Goal: Information Seeking & Learning: Learn about a topic

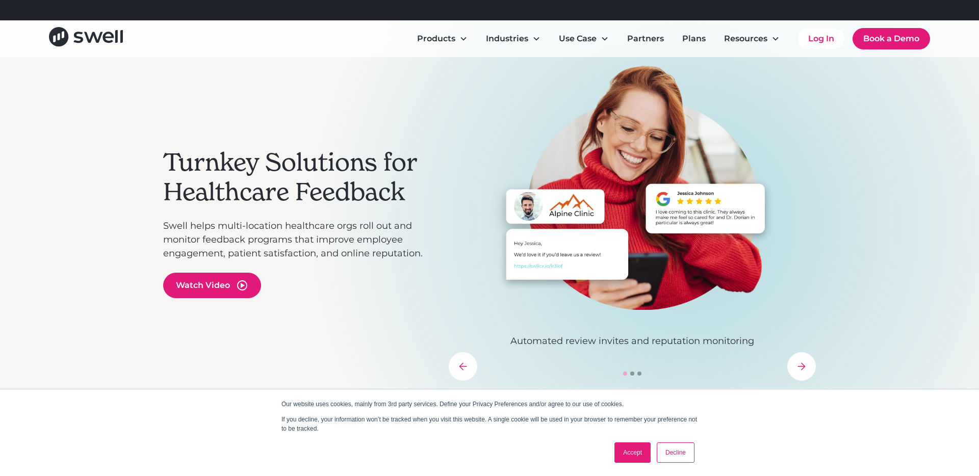
scroll to position [50, 0]
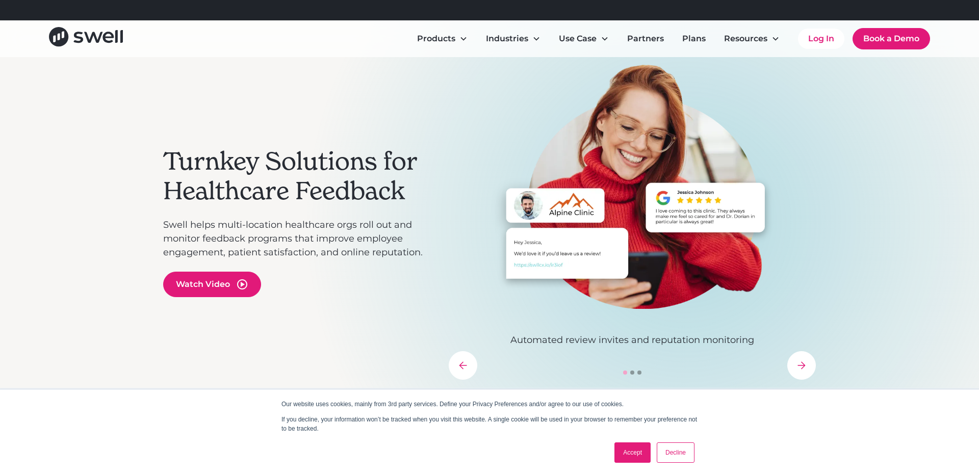
click at [634, 373] on link "Accept" at bounding box center [633, 453] width 36 height 20
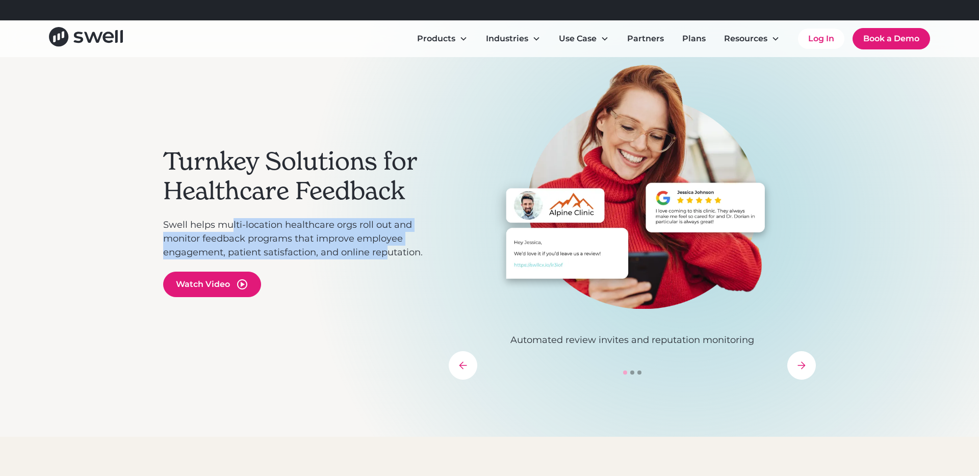
drag, startPoint x: 232, startPoint y: 219, endPoint x: 389, endPoint y: 250, distance: 160.2
click at [389, 250] on p "Swell helps multi-location healthcare orgs roll out and monitor feedback progra…" at bounding box center [300, 238] width 275 height 41
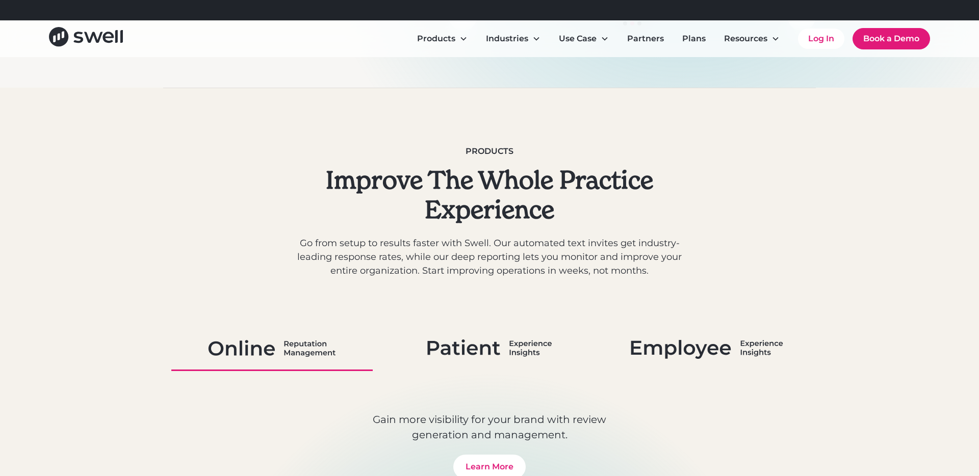
scroll to position [474, 0]
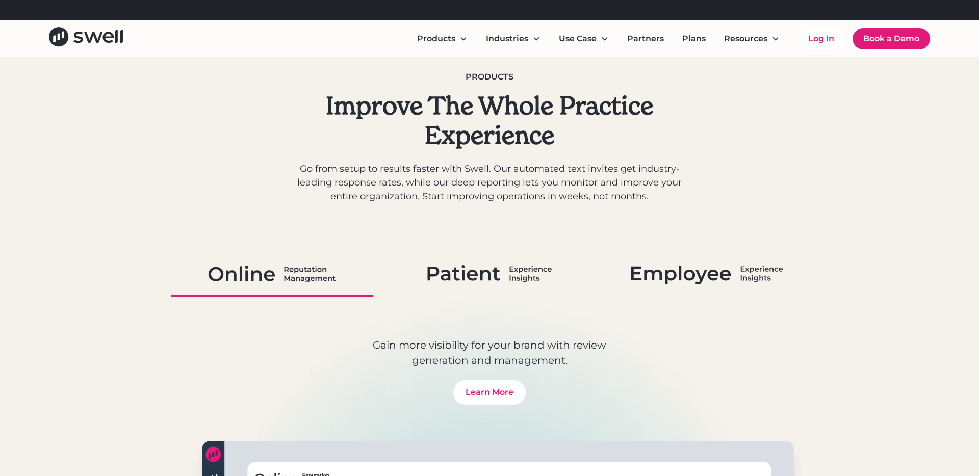
click at [484, 258] on link at bounding box center [490, 275] width 202 height 44
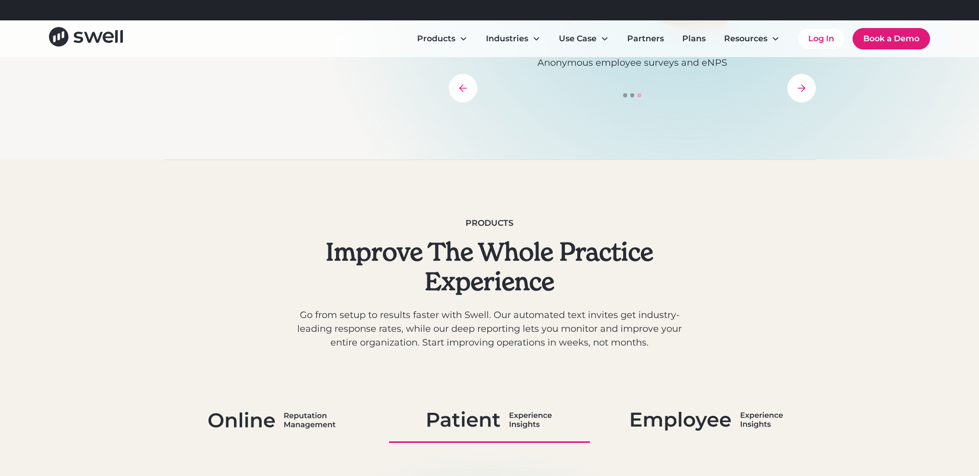
click at [710, 373] on img at bounding box center [707, 420] width 153 height 27
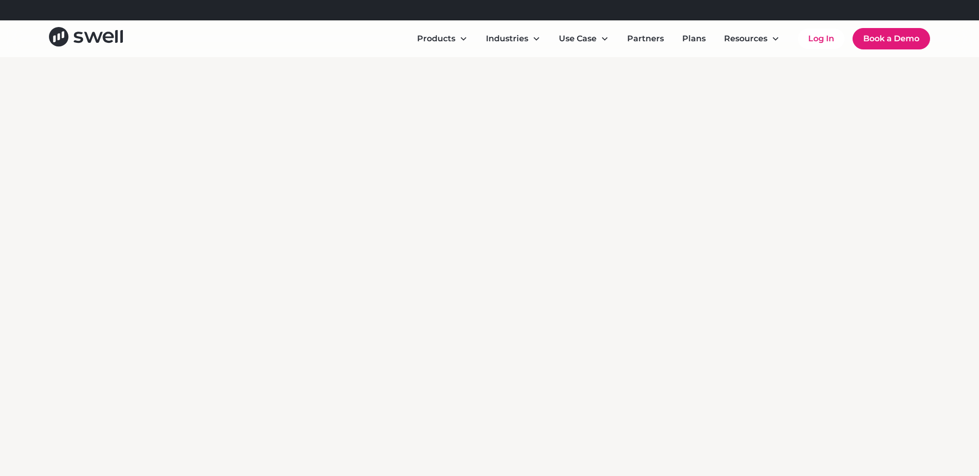
scroll to position [1661, 0]
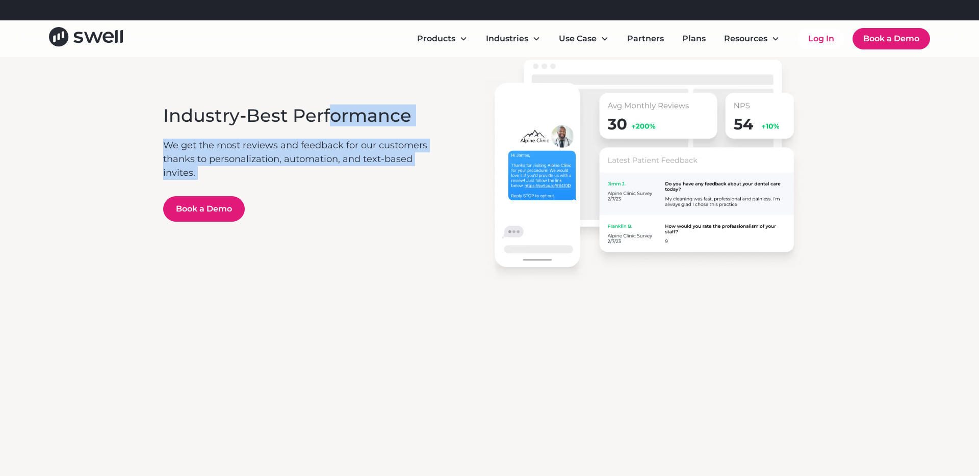
drag, startPoint x: 334, startPoint y: 111, endPoint x: 387, endPoint y: 181, distance: 87.8
click at [387, 181] on div "Industry-Best Performance We get the most reviews and feedback for our customer…" at bounding box center [300, 163] width 274 height 117
drag, startPoint x: 387, startPoint y: 181, endPoint x: 337, endPoint y: 94, distance: 99.9
click at [337, 94] on div "Industry-Best Performance We get the most reviews and feedback for our customer…" at bounding box center [489, 163] width 653 height 343
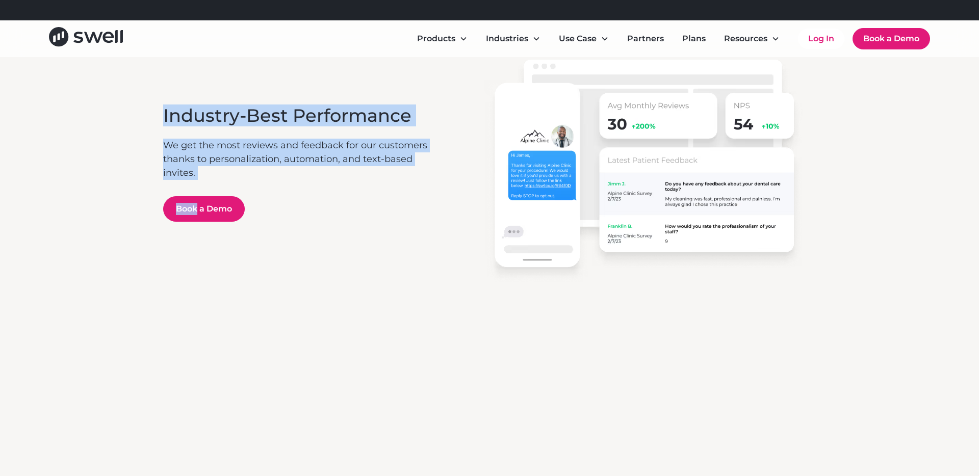
click at [337, 94] on div "Industry-Best Performance We get the most reviews and feedback for our customer…" at bounding box center [489, 163] width 653 height 343
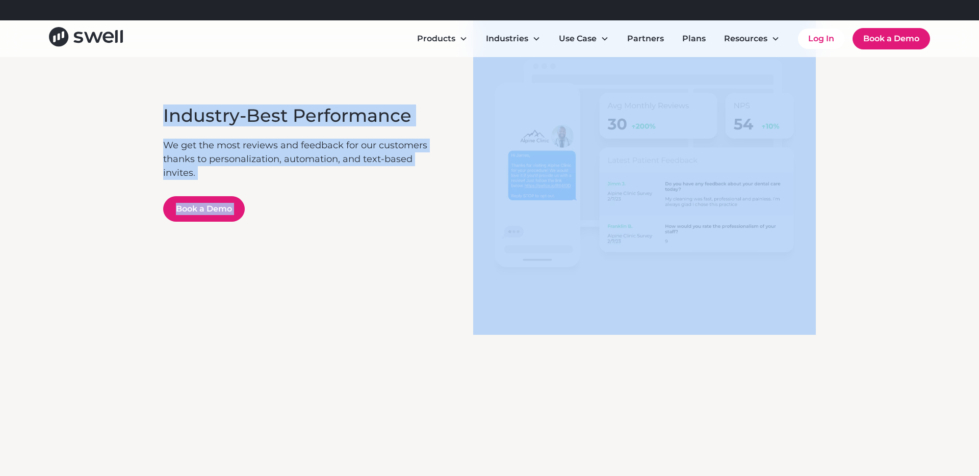
drag, startPoint x: 337, startPoint y: 94, endPoint x: 449, endPoint y: 377, distance: 304.1
click at [449, 373] on main "Turnkey Solutions for Healthcare Feedback Swell helps multi-location healthcare…" at bounding box center [489, 268] width 979 height 3745
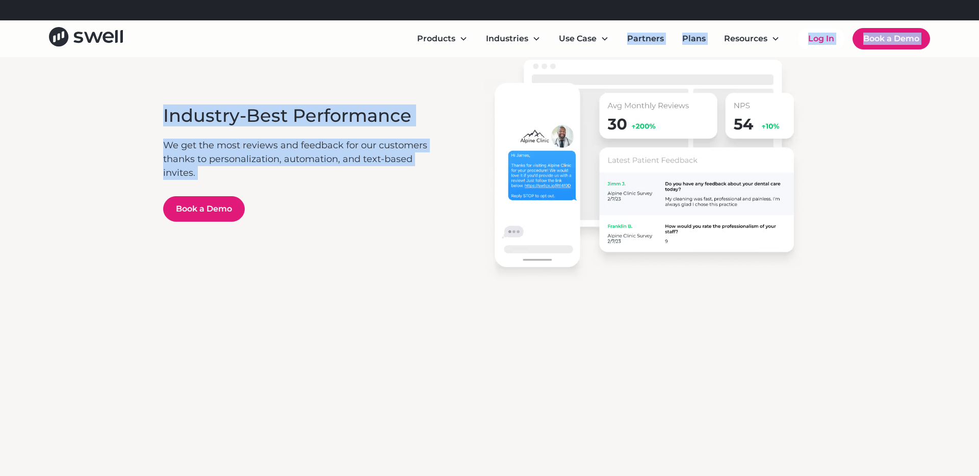
drag, startPoint x: 285, startPoint y: 72, endPoint x: 352, endPoint y: 204, distance: 147.4
click at [352, 204] on div "Refer a clinic, get $300! Learn More Products Online Reputation Management Pati…" at bounding box center [489, 478] width 979 height 4278
click at [352, 204] on div "Book a Demo" at bounding box center [300, 209] width 274 height 26
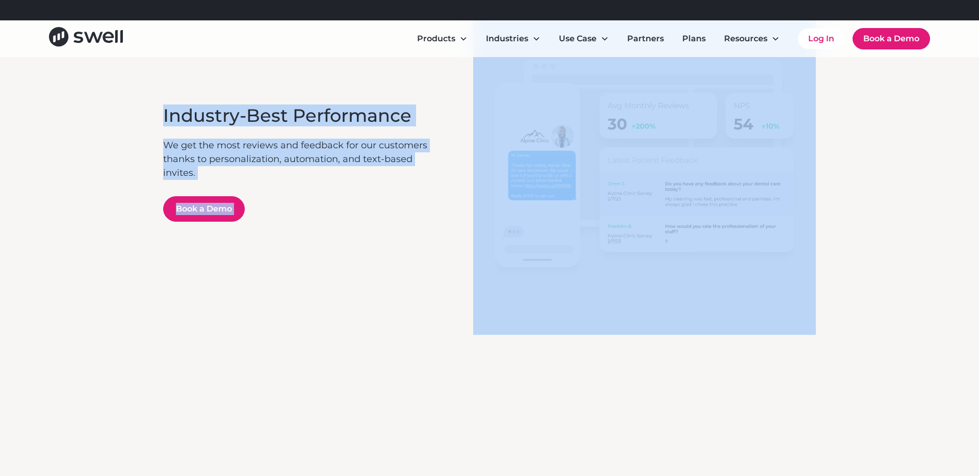
drag, startPoint x: 352, startPoint y: 204, endPoint x: 287, endPoint y: 91, distance: 130.3
click at [287, 91] on div "Industry-Best Performance We get the most reviews and feedback for our customer…" at bounding box center [489, 163] width 653 height 343
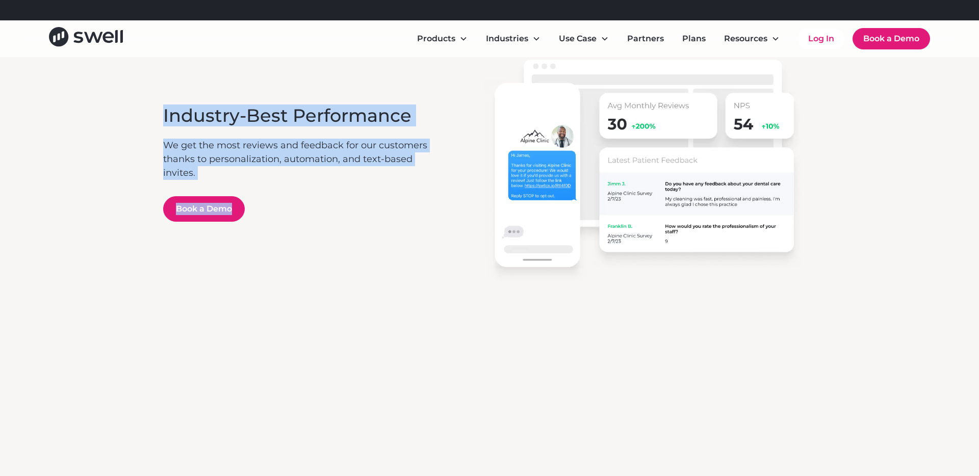
drag, startPoint x: 287, startPoint y: 90, endPoint x: 329, endPoint y: 246, distance: 161.6
click at [329, 246] on div "Industry-Best Performance We get the most reviews and feedback for our customer…" at bounding box center [489, 163] width 653 height 343
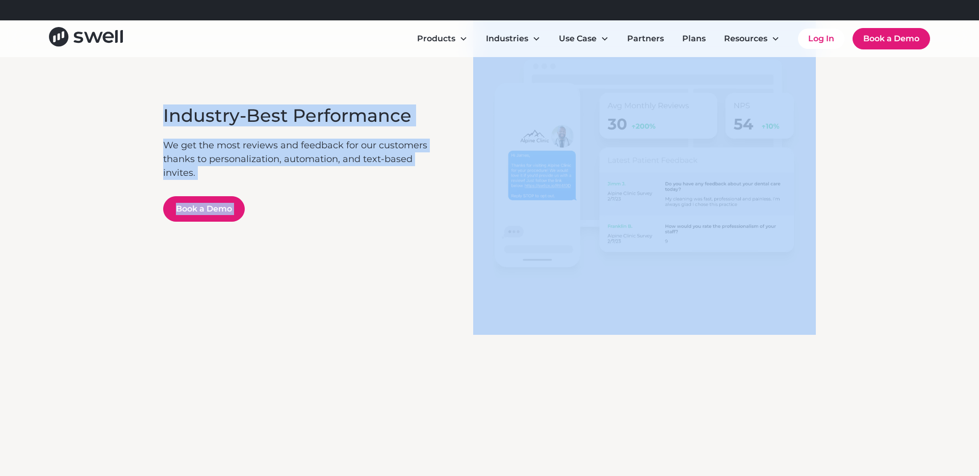
drag, startPoint x: 329, startPoint y: 246, endPoint x: 217, endPoint y: 89, distance: 192.1
click at [218, 89] on div "Industry-Best Performance We get the most reviews and feedback for our customer…" at bounding box center [489, 163] width 653 height 343
click at [217, 89] on div "Industry-Best Performance We get the most reviews and feedback for our customer…" at bounding box center [489, 163] width 653 height 343
drag, startPoint x: 217, startPoint y: 89, endPoint x: 339, endPoint y: 330, distance: 269.7
click at [339, 330] on div "Industry-Best Performance We get the most reviews and feedback for our customer…" at bounding box center [489, 163] width 653 height 343
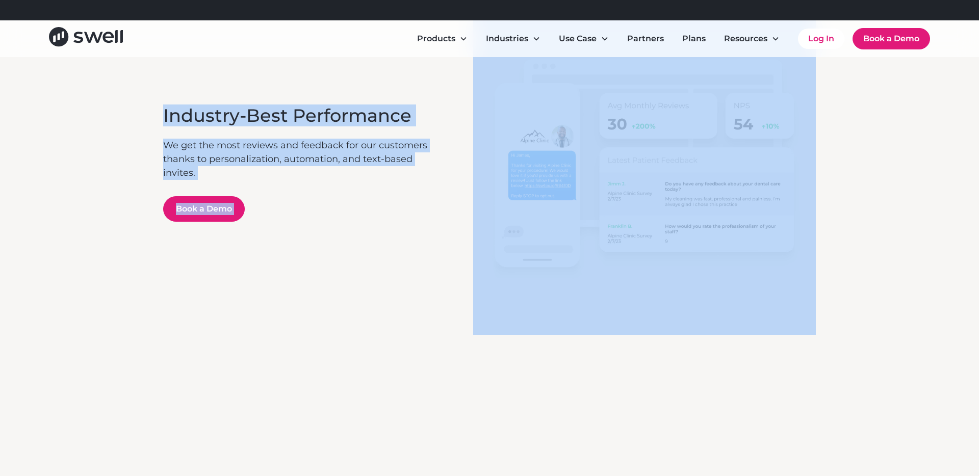
click at [339, 330] on div "Industry-Best Performance We get the most reviews and feedback for our customer…" at bounding box center [489, 163] width 653 height 343
drag, startPoint x: 339, startPoint y: 330, endPoint x: 212, endPoint y: 66, distance: 292.5
click at [212, 66] on div "Industry-Best Performance We get the most reviews and feedback for our customer…" at bounding box center [489, 163] width 653 height 343
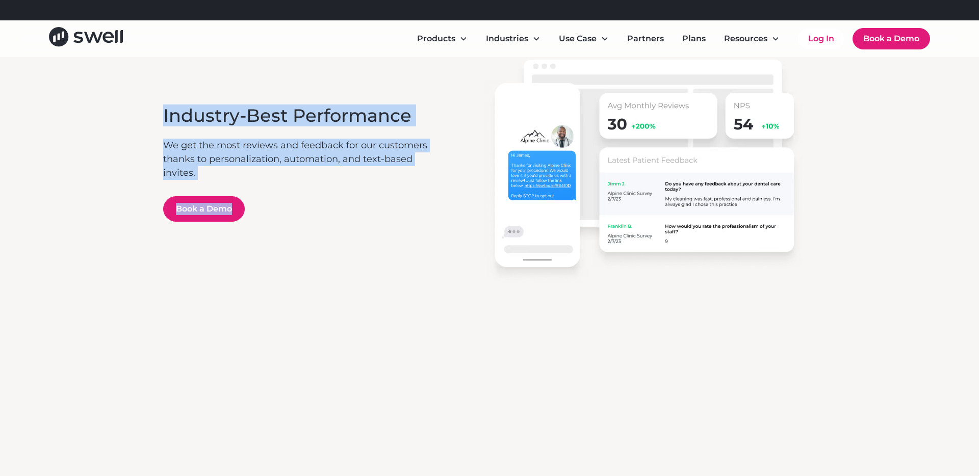
drag, startPoint x: 264, startPoint y: 230, endPoint x: 200, endPoint y: 60, distance: 181.8
click at [200, 60] on div "Industry-Best Performance We get the most reviews and feedback for our customer…" at bounding box center [489, 163] width 653 height 343
click at [200, 62] on div "Industry-Best Performance We get the most reviews and feedback for our customer…" at bounding box center [489, 163] width 653 height 343
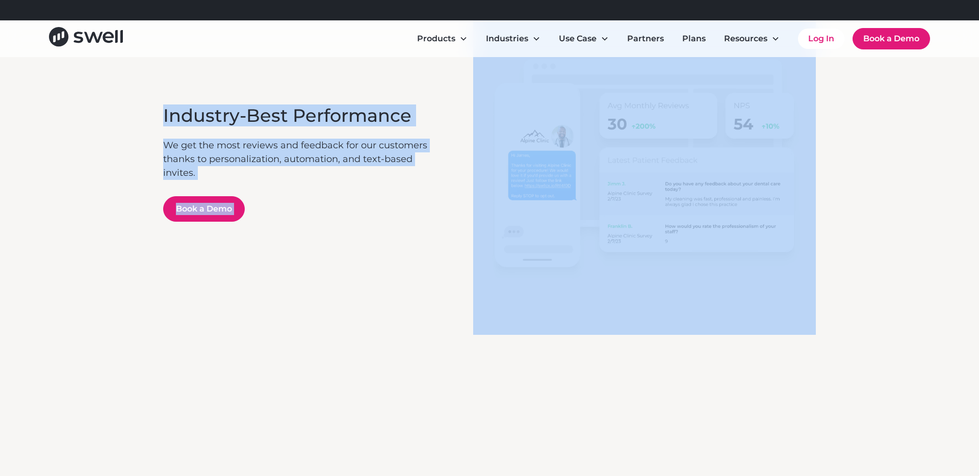
drag, startPoint x: 200, startPoint y: 61, endPoint x: 277, endPoint y: 230, distance: 185.4
click at [277, 230] on div "Industry-Best Performance We get the most reviews and feedback for our customer…" at bounding box center [489, 163] width 653 height 343
drag, startPoint x: 277, startPoint y: 230, endPoint x: 247, endPoint y: 121, distance: 112.6
click at [247, 121] on div "Industry-Best Performance We get the most reviews and feedback for our customer…" at bounding box center [489, 163] width 653 height 343
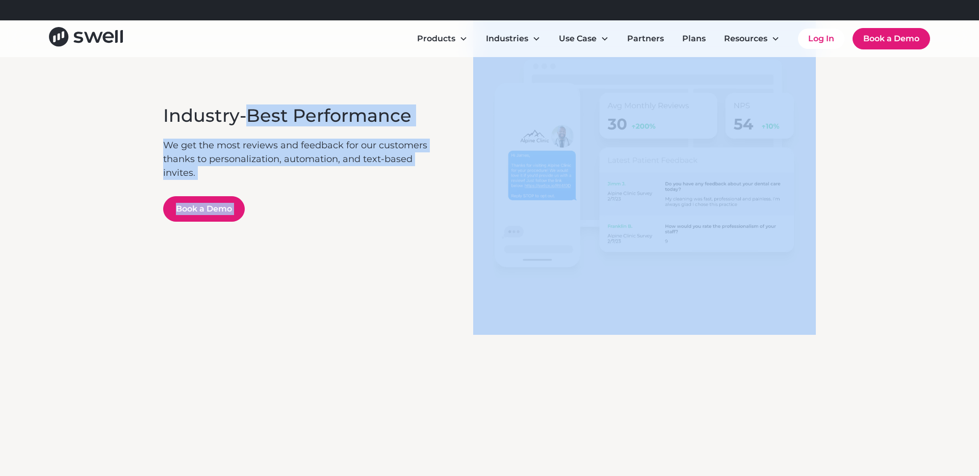
click at [247, 121] on h3 "Industry-Best Performance" at bounding box center [300, 115] width 274 height 21
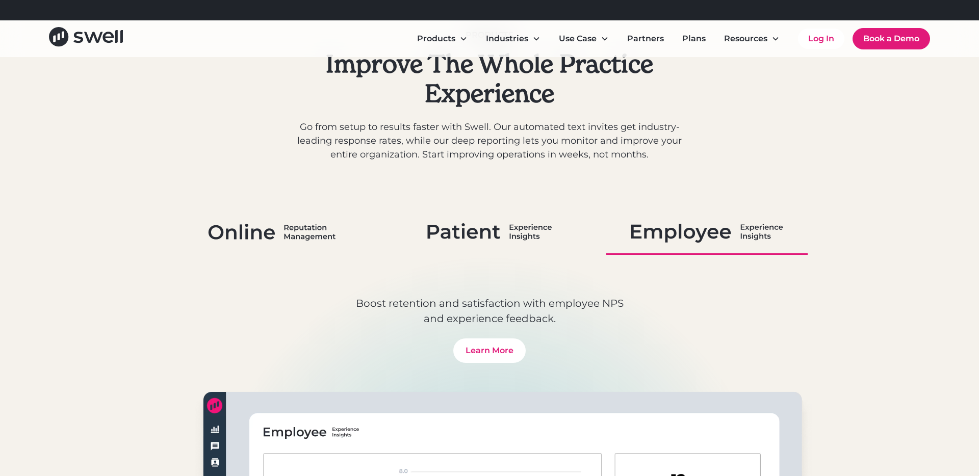
scroll to position [468, 0]
